Goal: Participate in discussion: Engage in conversation with other users on a specific topic

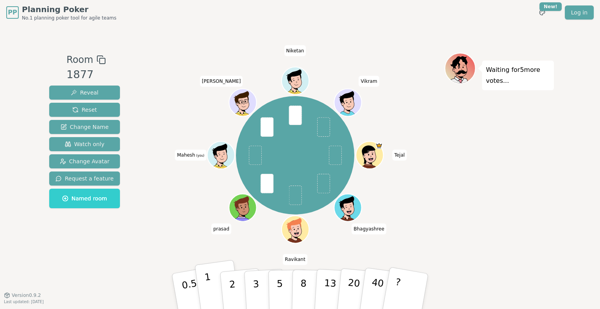
click at [207, 285] on p "1" at bounding box center [210, 292] width 12 height 43
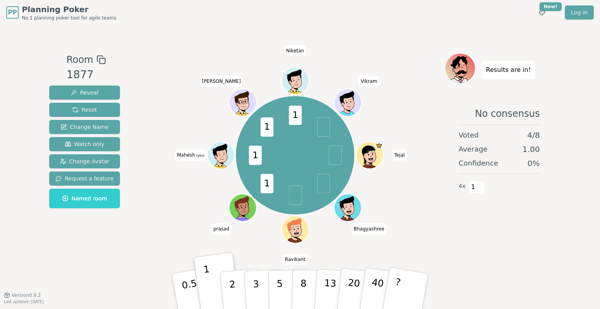
click at [517, 257] on div "Results are in! No consensus Voted 4 / 8 Average 1.00 Confidence 0 % 4 x 1" at bounding box center [498, 160] width 109 height 215
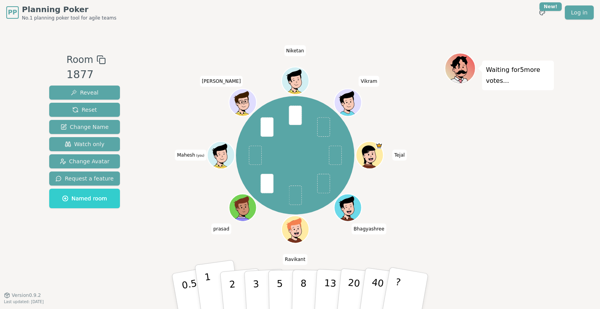
click at [205, 292] on button "1" at bounding box center [217, 291] width 46 height 63
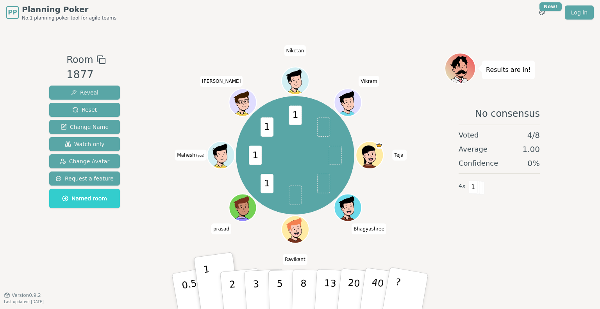
click at [551, 229] on div "No consensus Voted 4 / 8 Average 1.00 Confidence 0 % 4 x 1" at bounding box center [498, 178] width 109 height 156
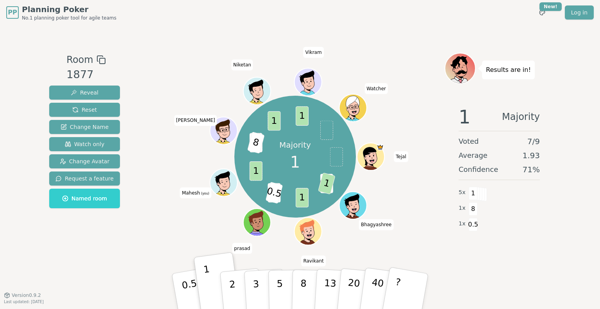
click at [447, 270] on div "Room 1877 Reveal Reset Change Name Watch only Change Avatar Request a feature N…" at bounding box center [299, 160] width 507 height 270
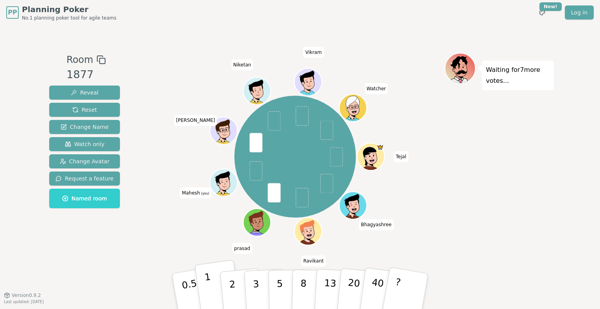
click at [214, 285] on button "1" at bounding box center [217, 291] width 46 height 63
click at [213, 283] on button "1" at bounding box center [217, 291] width 46 height 63
click at [541, 143] on div "Waiting for 5 more votes..." at bounding box center [498, 160] width 109 height 215
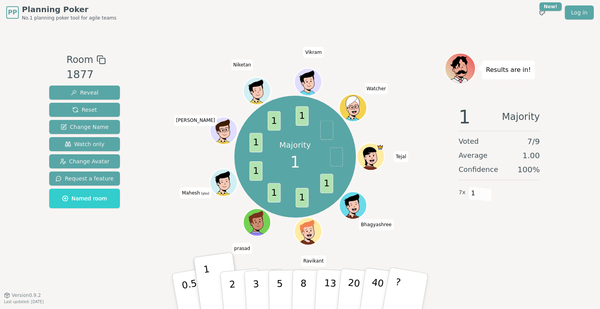
click at [446, 250] on div "1 Majority Voted 7 / 9 Average 1.00 Confidence 100 % 7 x 1" at bounding box center [498, 178] width 109 height 156
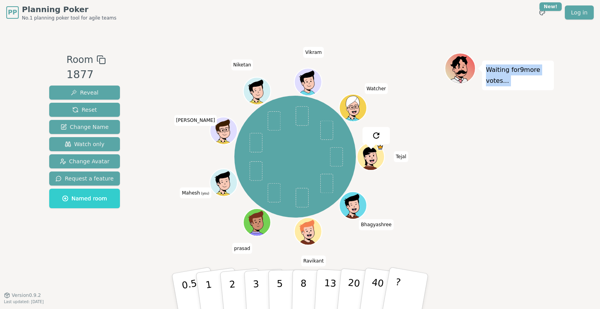
click at [446, 250] on div "Waiting for 9 more votes..." at bounding box center [498, 160] width 109 height 215
click at [209, 292] on p "1" at bounding box center [210, 292] width 12 height 43
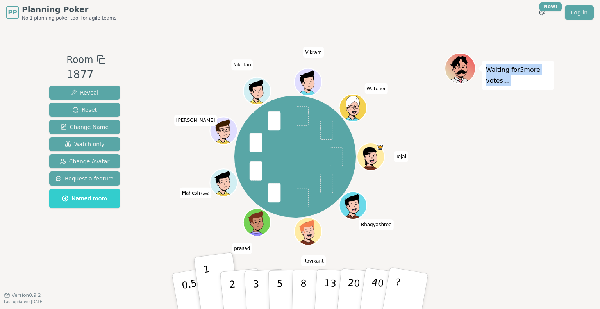
click at [539, 174] on div "Waiting for 5 more votes..." at bounding box center [498, 160] width 109 height 215
click at [209, 292] on p "1" at bounding box center [210, 292] width 12 height 43
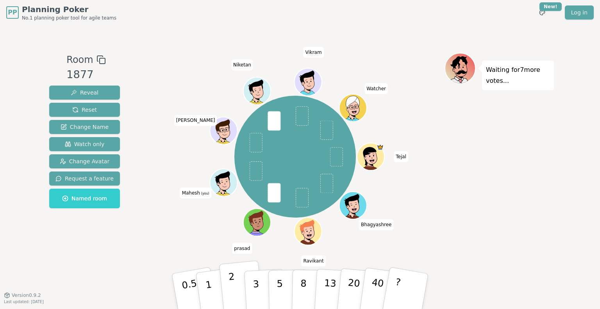
click at [235, 285] on button "2" at bounding box center [241, 291] width 44 height 62
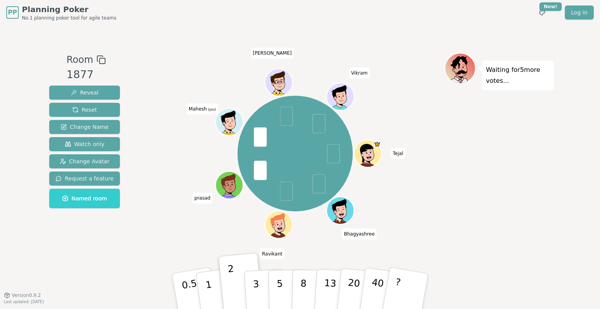
click at [449, 175] on div "Waiting for 5 more votes..." at bounding box center [498, 160] width 109 height 215
